Goal: Complete application form

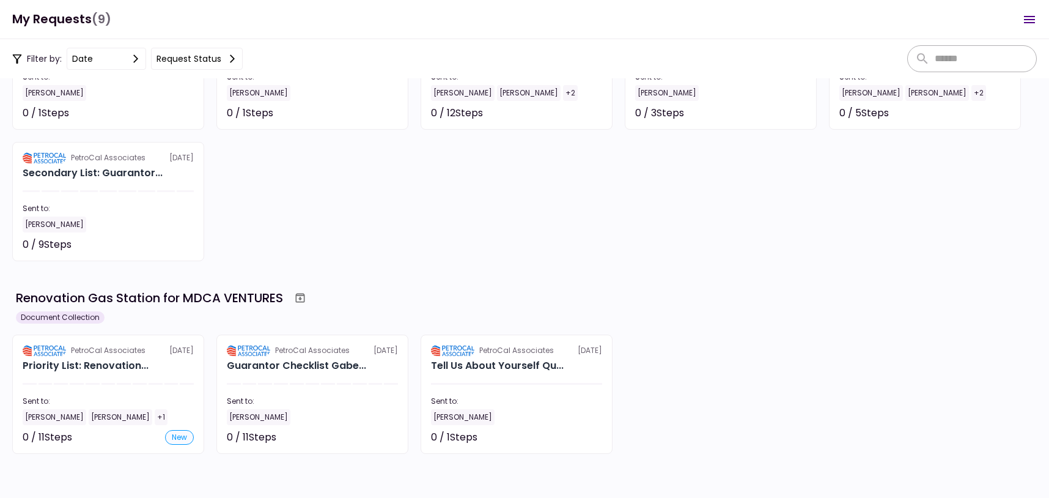
scroll to position [134, 0]
click at [726, 305] on div "Renovation Gas Station for MDCA VENTURES" at bounding box center [526, 298] width 1021 height 22
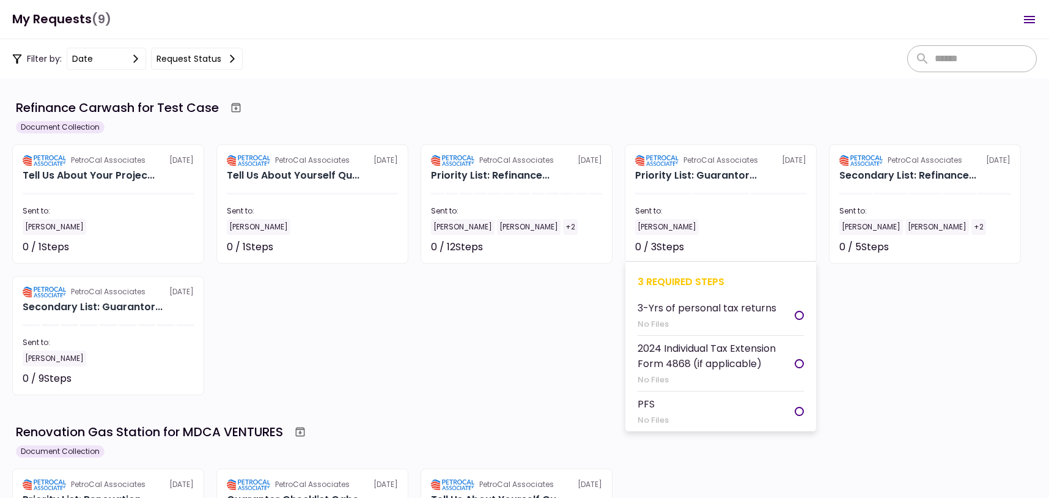
scroll to position [410, 0]
click at [706, 161] on div "PetroCal Associates" at bounding box center [721, 160] width 75 height 11
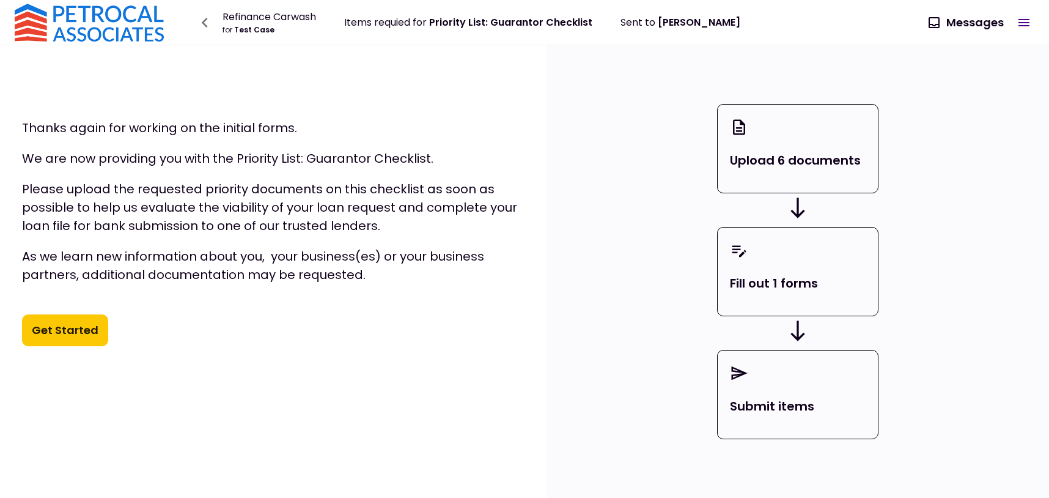
click at [84, 322] on button "Get Started" at bounding box center [65, 330] width 86 height 32
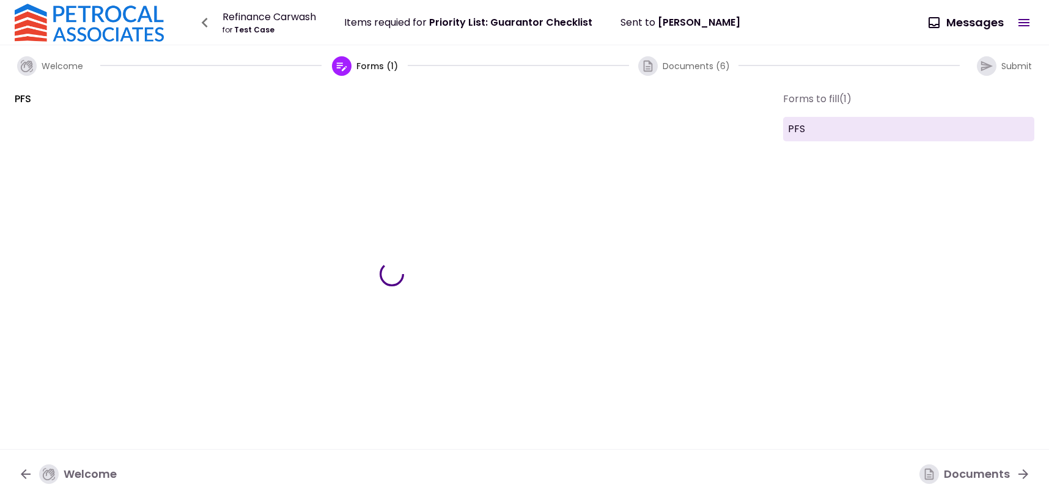
type input "***"
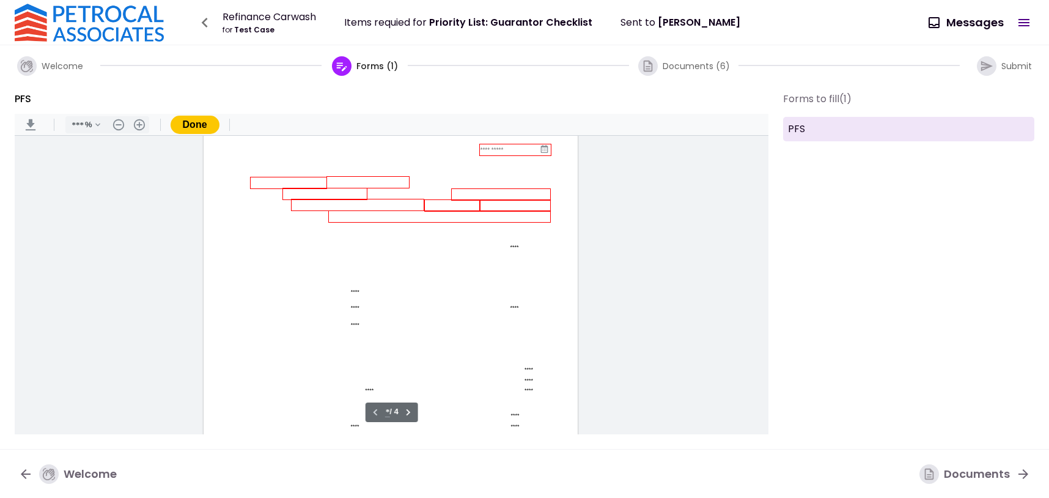
scroll to position [61, 0]
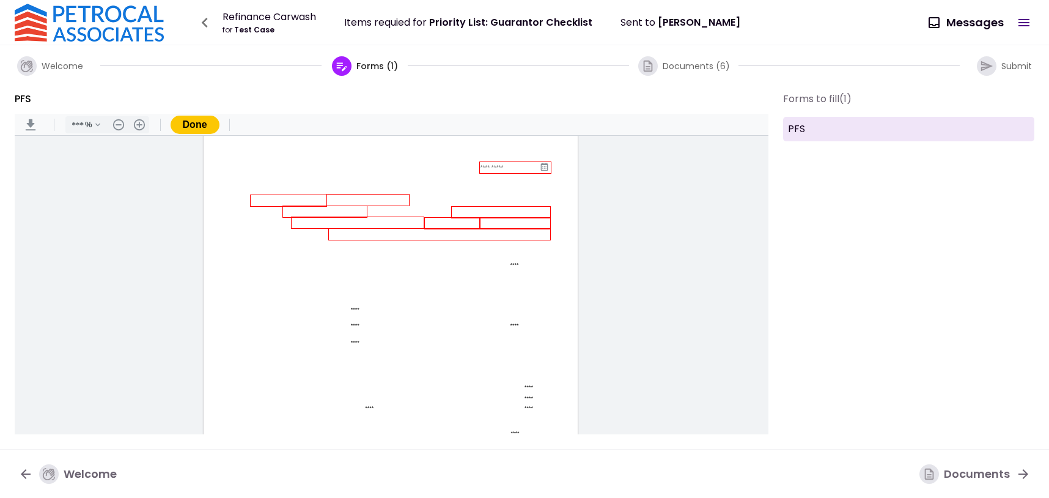
click at [282, 201] on input "Document Content" at bounding box center [288, 201] width 75 height 10
type input "*"
click at [544, 293] on 1011 "Document Content" at bounding box center [528, 298] width 39 height 11
click at [253, 284] on div "* **** **** **** **** **** **** **** **** **** **** **** **** **** **** **** **…" at bounding box center [391, 319] width 374 height 484
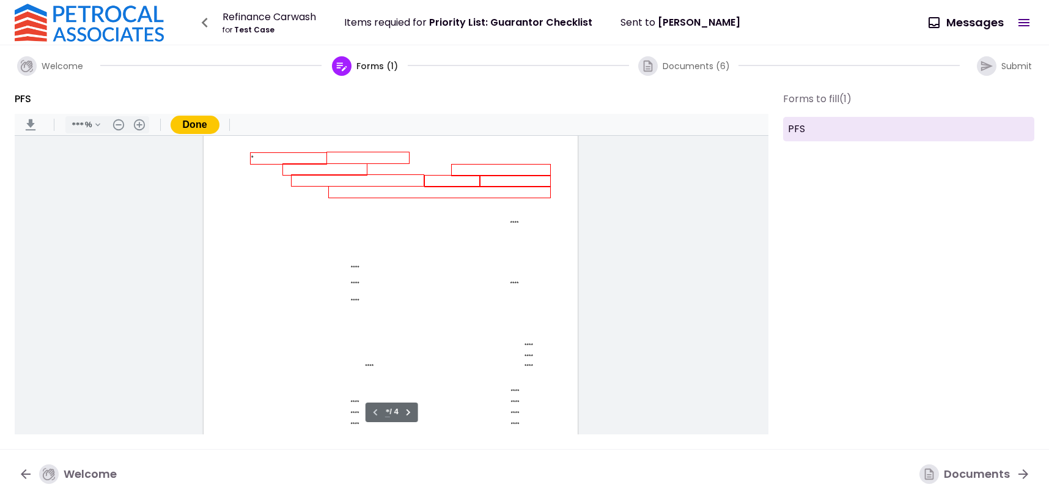
scroll to position [0, 0]
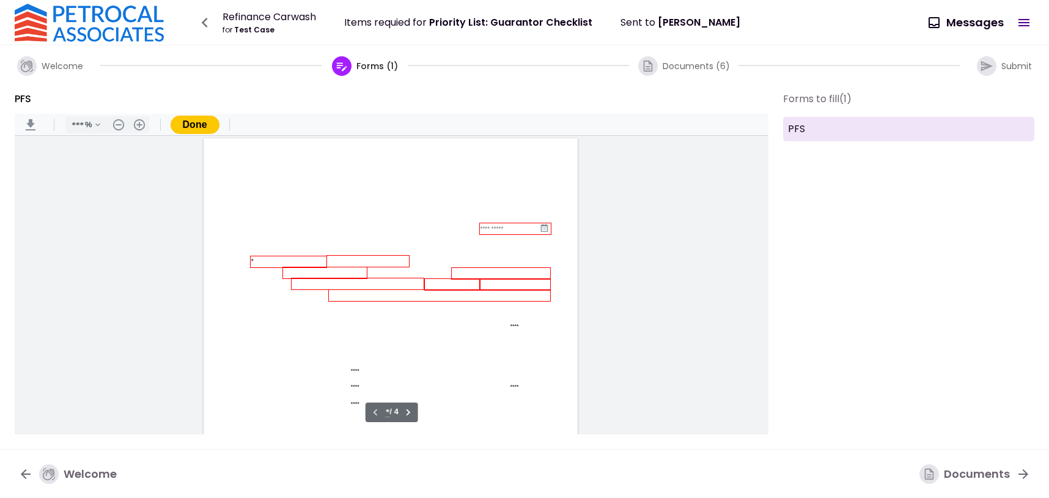
click at [510, 218] on div "* **** **** **** **** **** **** **** **** **** **** **** **** **** **** **** **…" at bounding box center [391, 380] width 374 height 484
click at [504, 227] on input "Document Content" at bounding box center [510, 229] width 59 height 7
click at [544, 228] on icon "Document Content" at bounding box center [545, 228] width 4 height 2
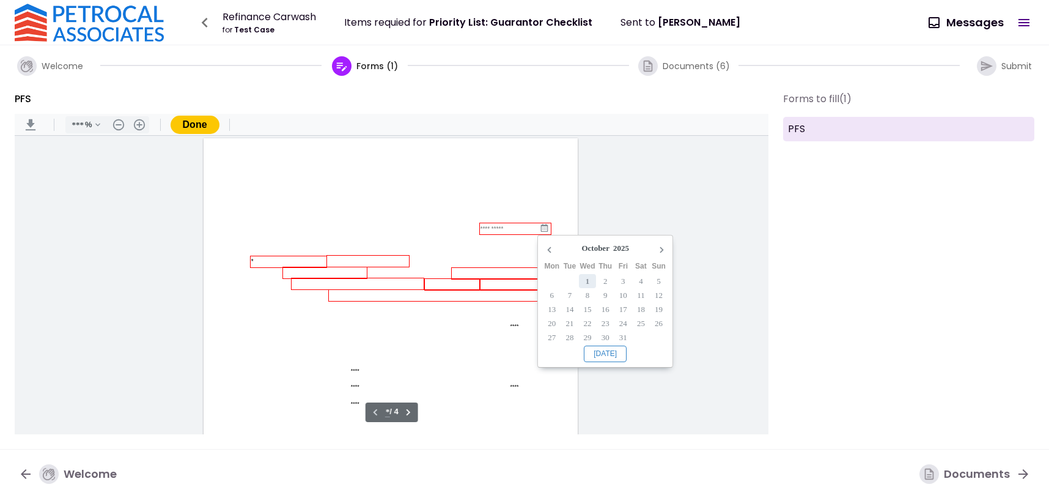
type input "**********"
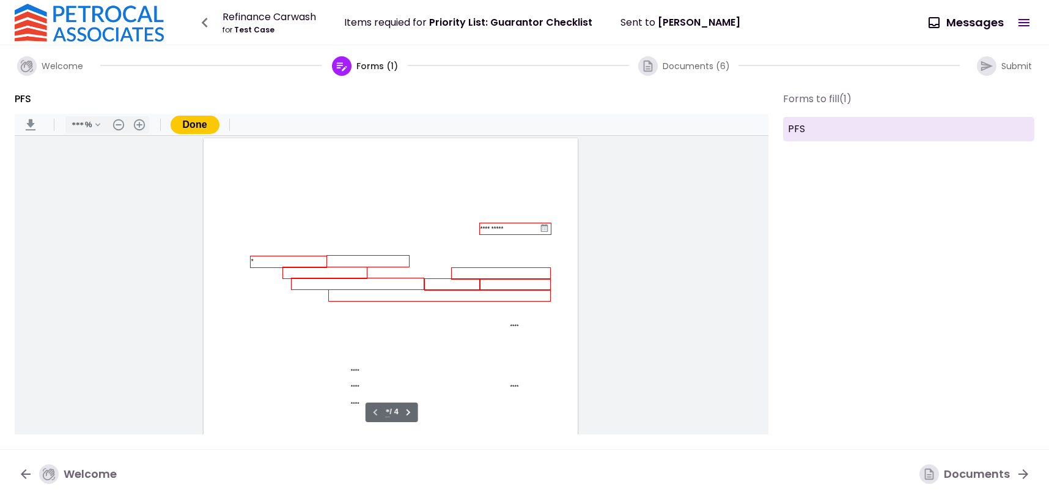
click at [312, 278] on input "Document Content" at bounding box center [325, 273] width 82 height 10
click at [278, 262] on input "*" at bounding box center [288, 262] width 75 height 10
click at [208, 21] on icon "button" at bounding box center [205, 23] width 20 height 20
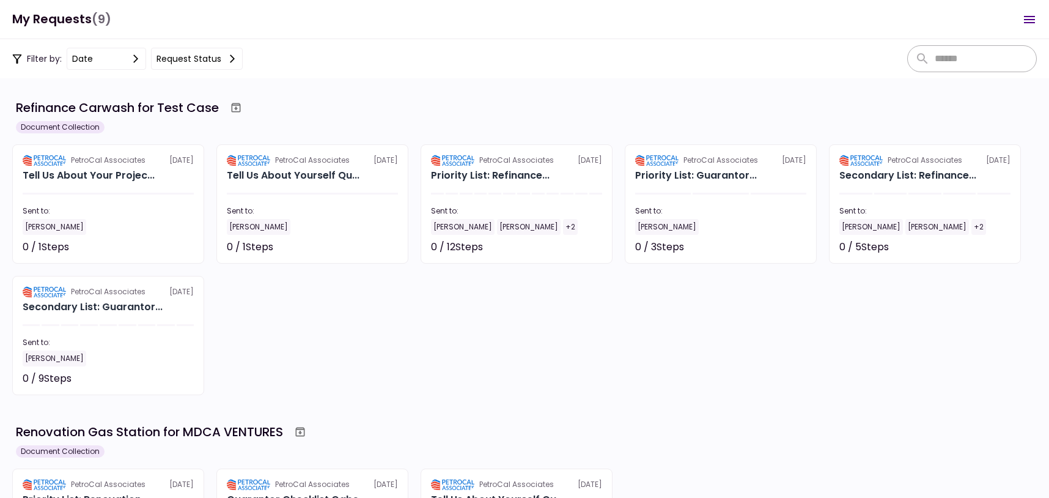
click at [578, 89] on section "Refinance Carwash for Test Case Document Collection PetroCal Associates [DATE] …" at bounding box center [524, 287] width 1049 height 419
click at [1027, 21] on icon "Open menu" at bounding box center [1029, 19] width 15 height 15
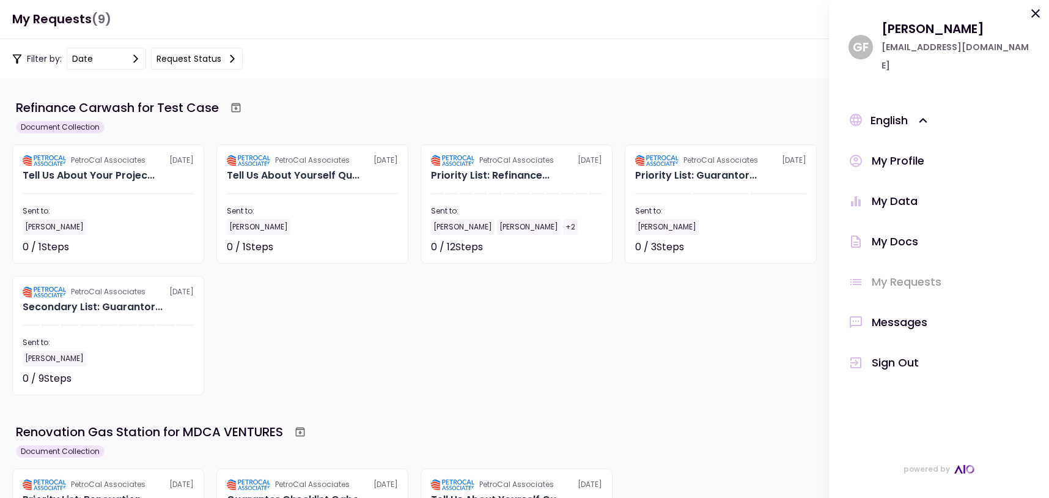
click at [721, 350] on div "PetroCal Associates [DATE] Tell Us About Your Projec... Sent to: [PERSON_NAME] …" at bounding box center [524, 269] width 1025 height 251
